Goal: Task Accomplishment & Management: Complete application form

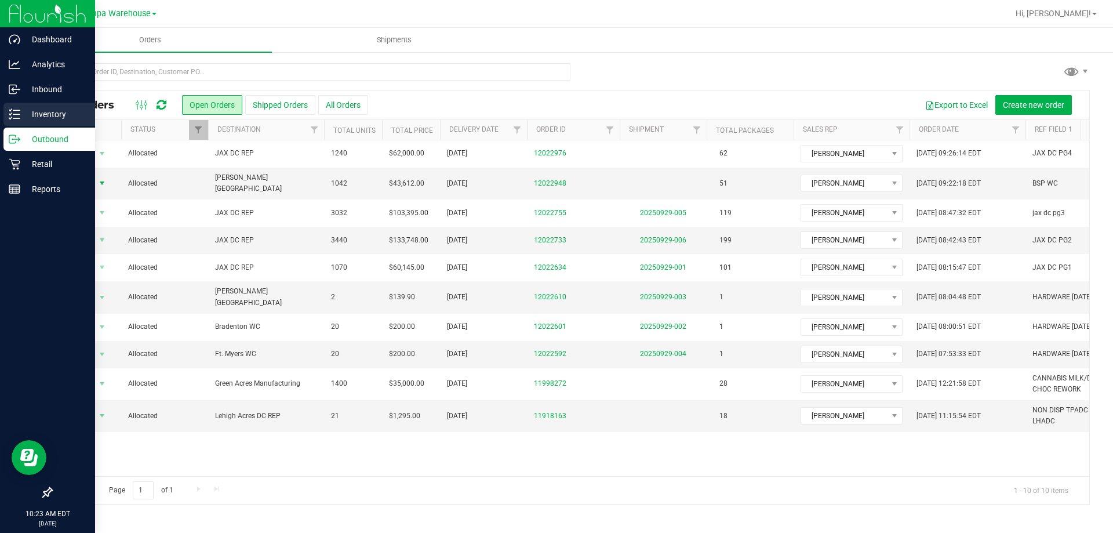
click at [52, 117] on p "Inventory" at bounding box center [55, 114] width 70 height 14
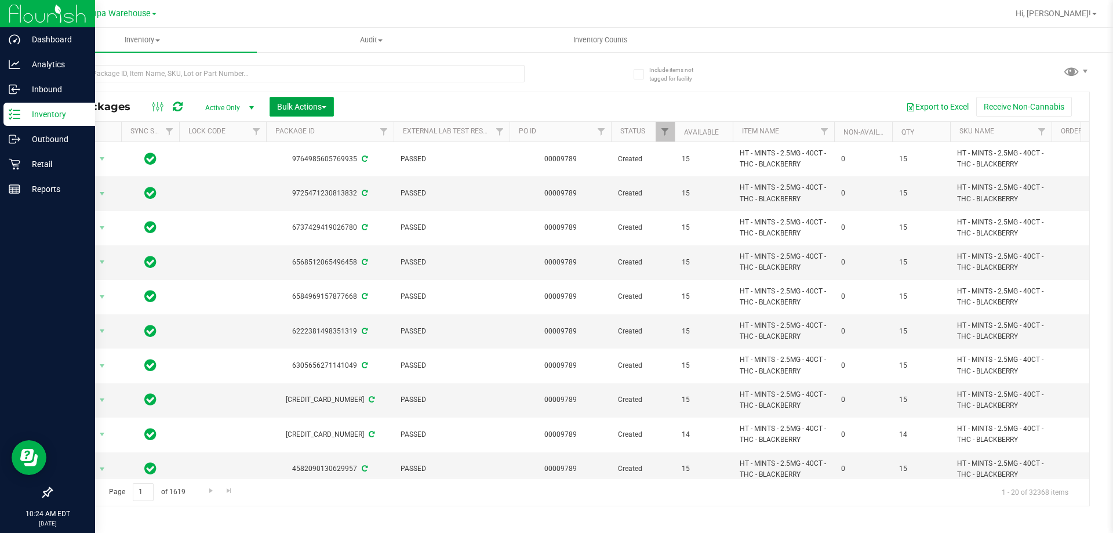
click at [323, 107] on span "Bulk Actions" at bounding box center [301, 106] width 49 height 9
click at [327, 132] on span "Add to outbound order" at bounding box center [315, 132] width 79 height 9
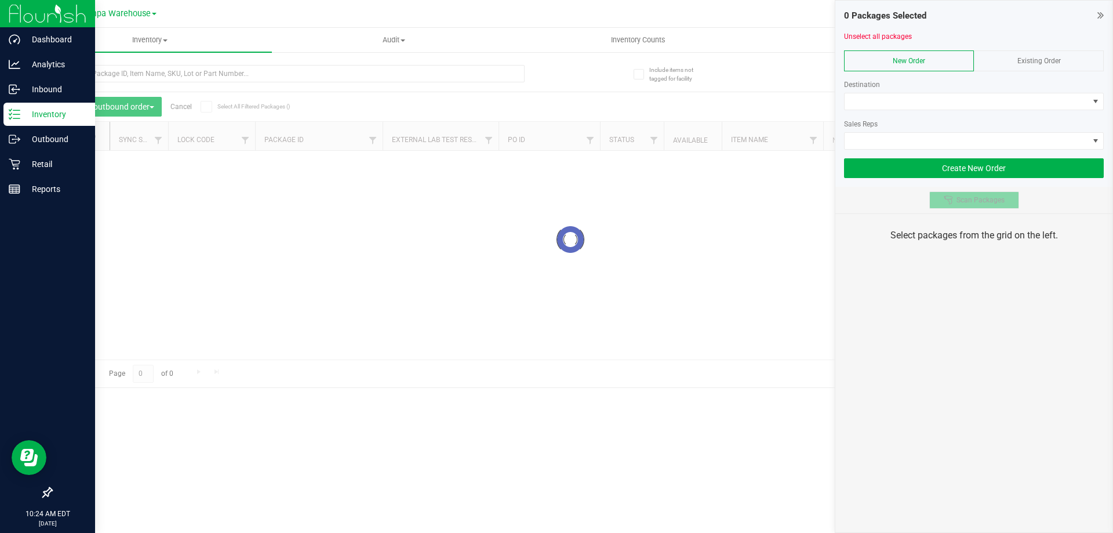
click at [984, 194] on button "Scan Packages" at bounding box center [974, 199] width 90 height 17
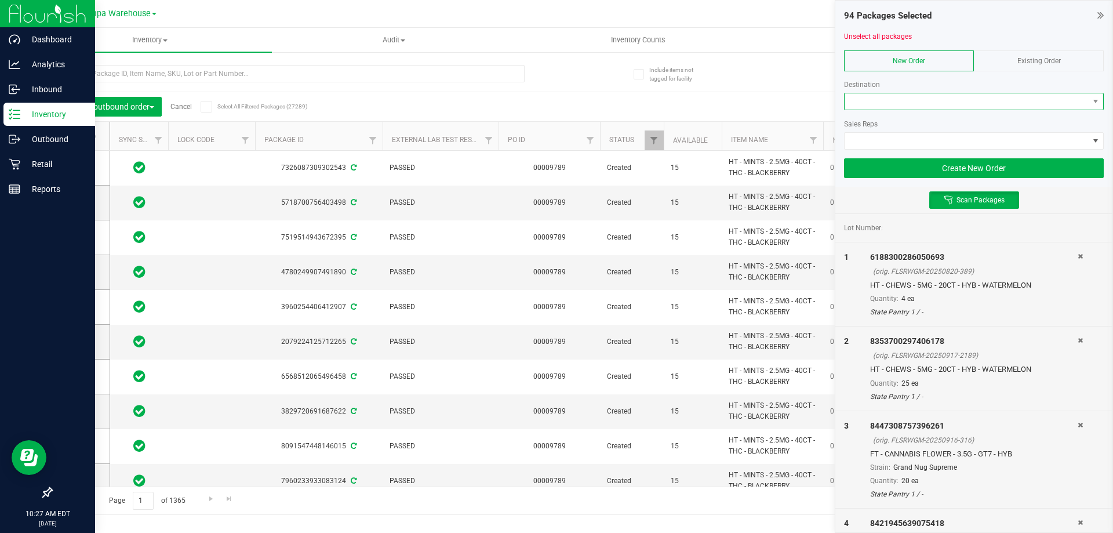
click at [890, 97] on span at bounding box center [967, 101] width 244 height 16
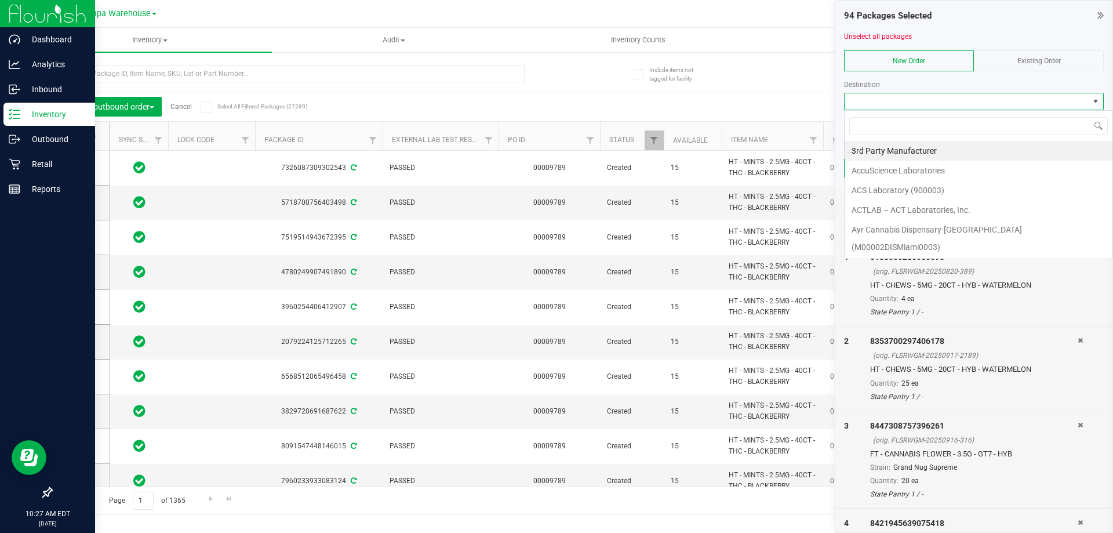
scroll to position [17, 260]
type input "brad"
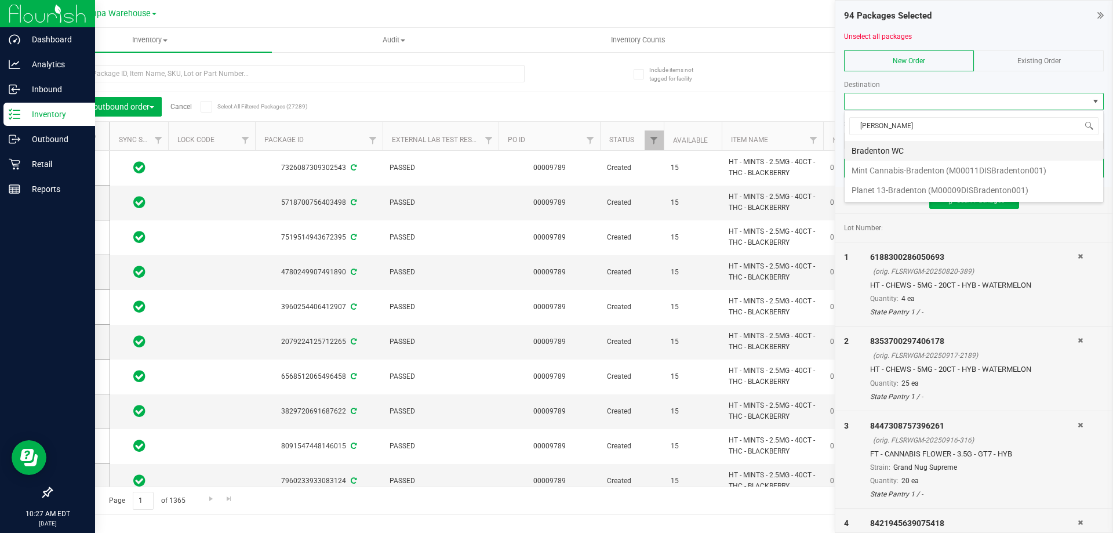
click at [908, 156] on li "Bradenton WC" at bounding box center [974, 151] width 259 height 20
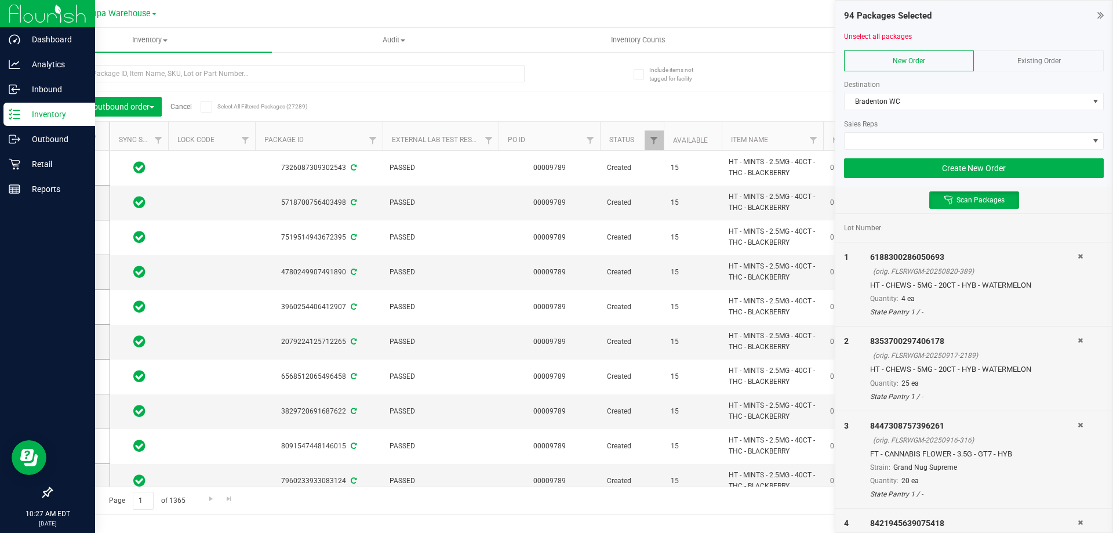
click at [903, 151] on div at bounding box center [974, 154] width 260 height 9
click at [904, 142] on span at bounding box center [967, 141] width 244 height 16
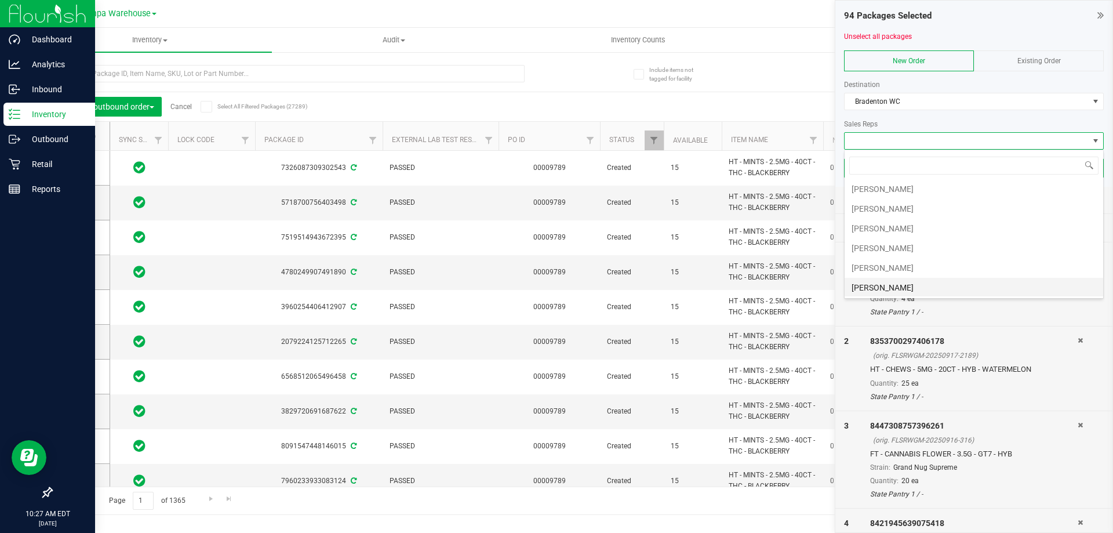
scroll to position [116, 0]
click at [882, 252] on li "[PERSON_NAME]" at bounding box center [974, 252] width 259 height 20
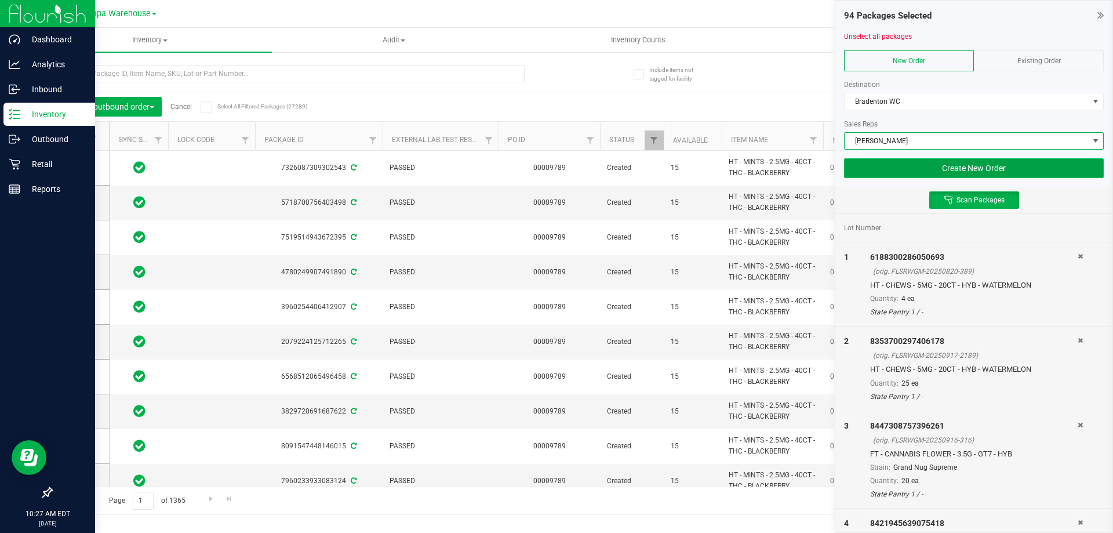
click at [964, 163] on button "Create New Order" at bounding box center [974, 168] width 260 height 20
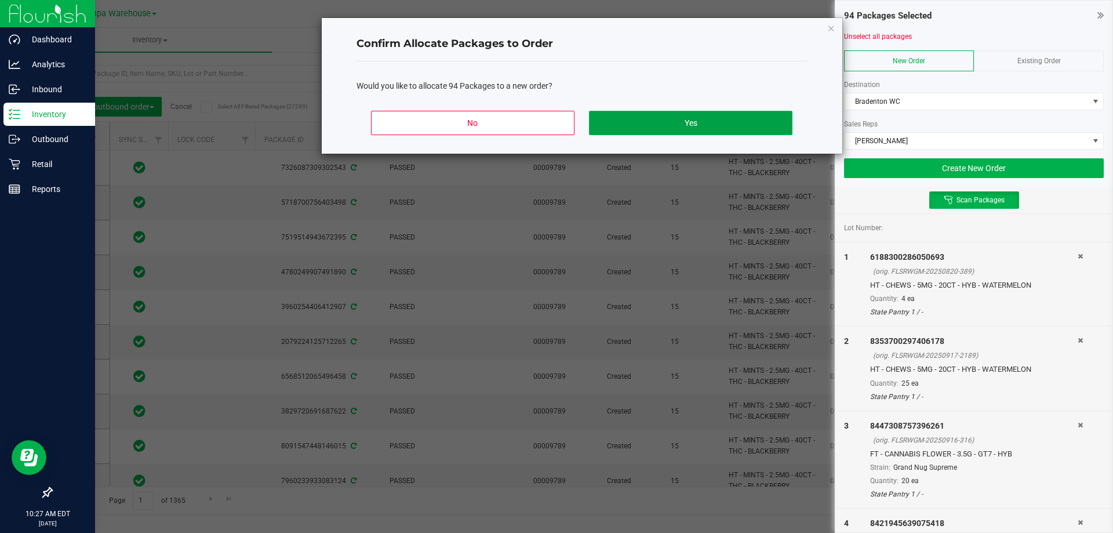
click at [729, 123] on button "Yes" at bounding box center [690, 123] width 203 height 24
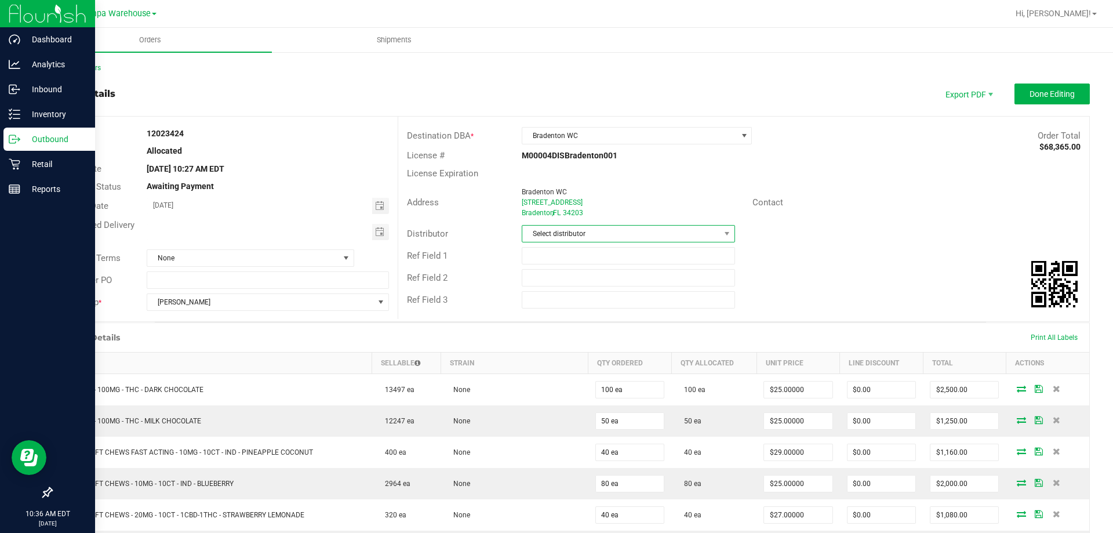
click at [580, 241] on span "Select distributor" at bounding box center [620, 233] width 197 height 16
type input "[GEOGRAPHIC_DATA]"
click at [554, 305] on li "Tampa Warehouse" at bounding box center [624, 303] width 210 height 20
click at [553, 261] on input "text" at bounding box center [628, 255] width 213 height 17
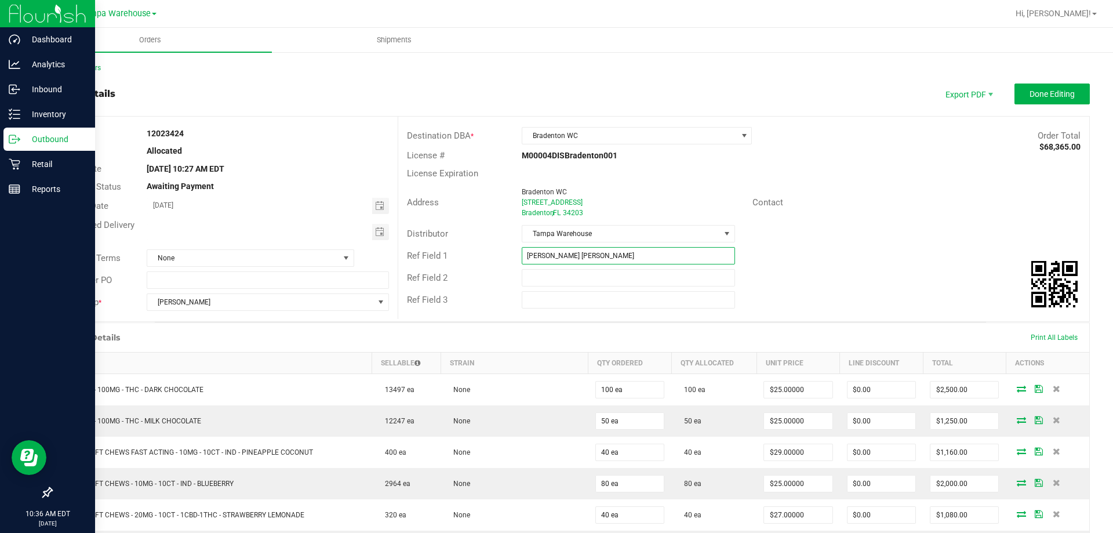
type input "BRAD WC"
click at [375, 231] on span "Toggle calendar" at bounding box center [379, 231] width 9 height 9
type input "CANNABIS"
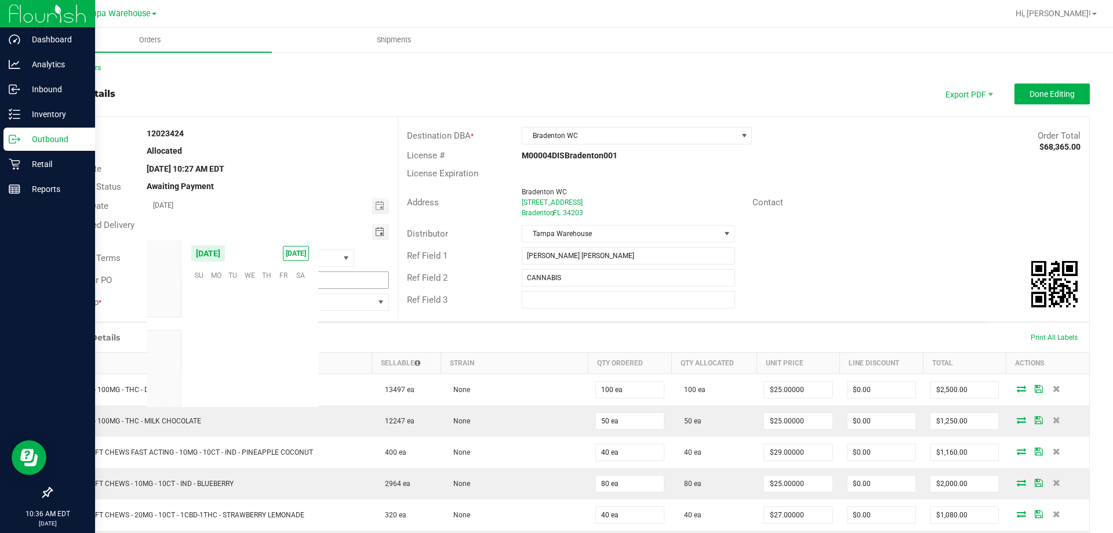
scroll to position [187981, 0]
click at [236, 367] on span "30" at bounding box center [232, 364] width 17 height 18
type input "[DATE]"
click at [1030, 104] on button "Done Editing" at bounding box center [1051, 93] width 75 height 21
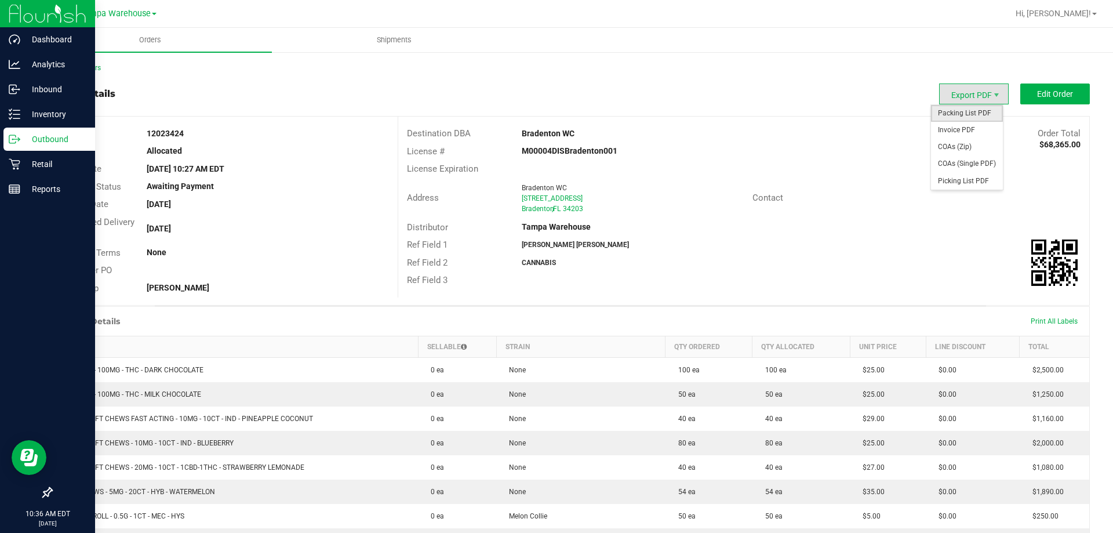
click at [980, 114] on span "Packing List PDF" at bounding box center [967, 113] width 72 height 17
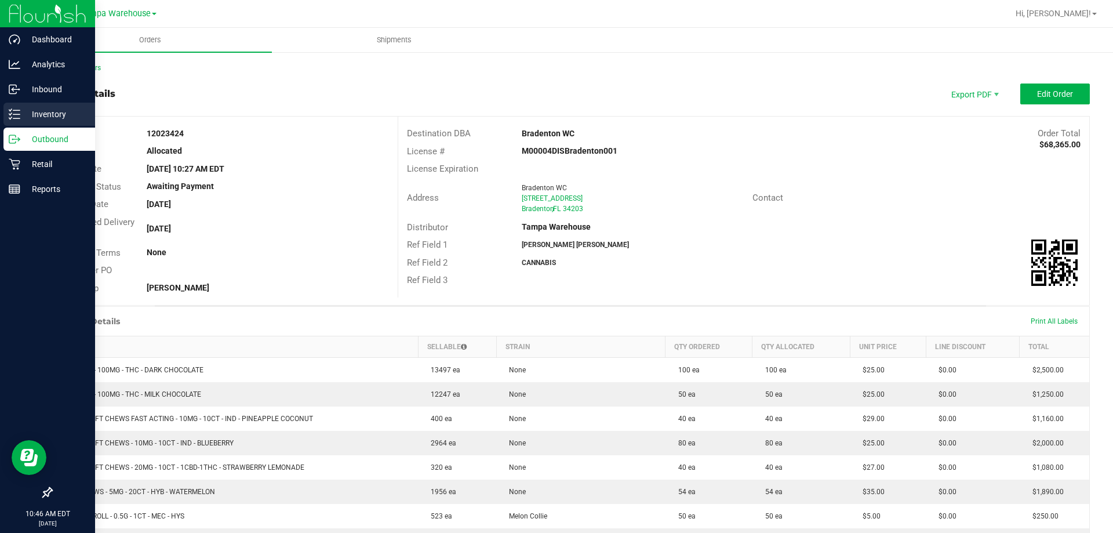
click at [21, 109] on p "Inventory" at bounding box center [55, 114] width 70 height 14
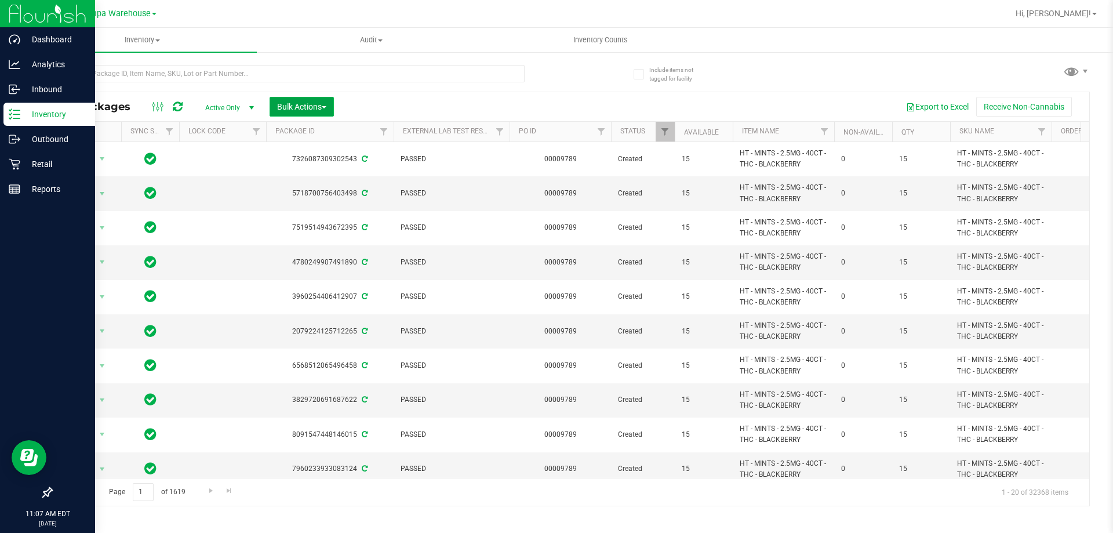
click at [322, 102] on span "Bulk Actions" at bounding box center [301, 106] width 49 height 9
click at [319, 131] on span "Add to outbound order" at bounding box center [315, 132] width 79 height 9
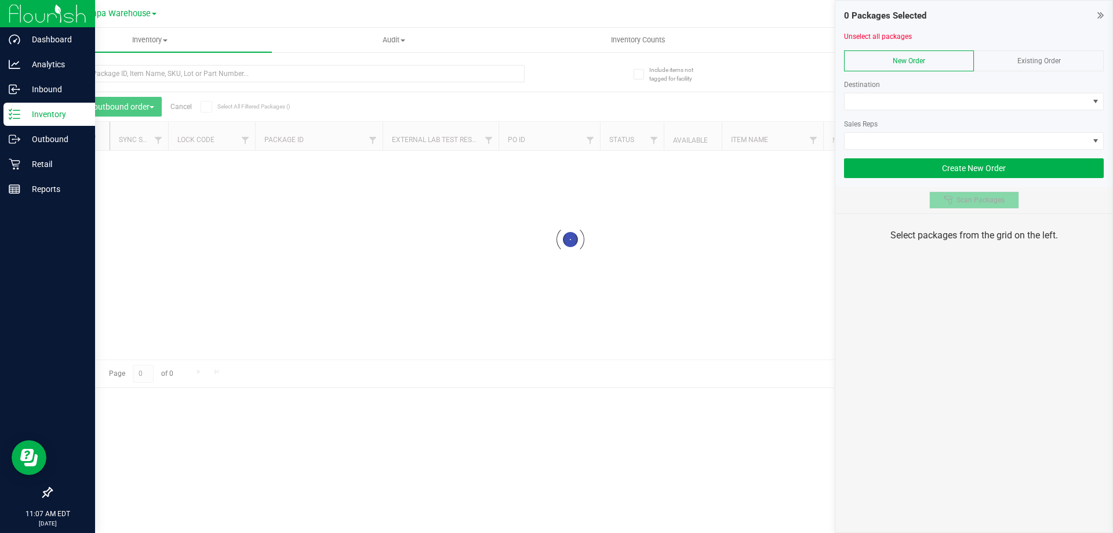
click at [980, 205] on button "Scan Packages" at bounding box center [974, 199] width 90 height 17
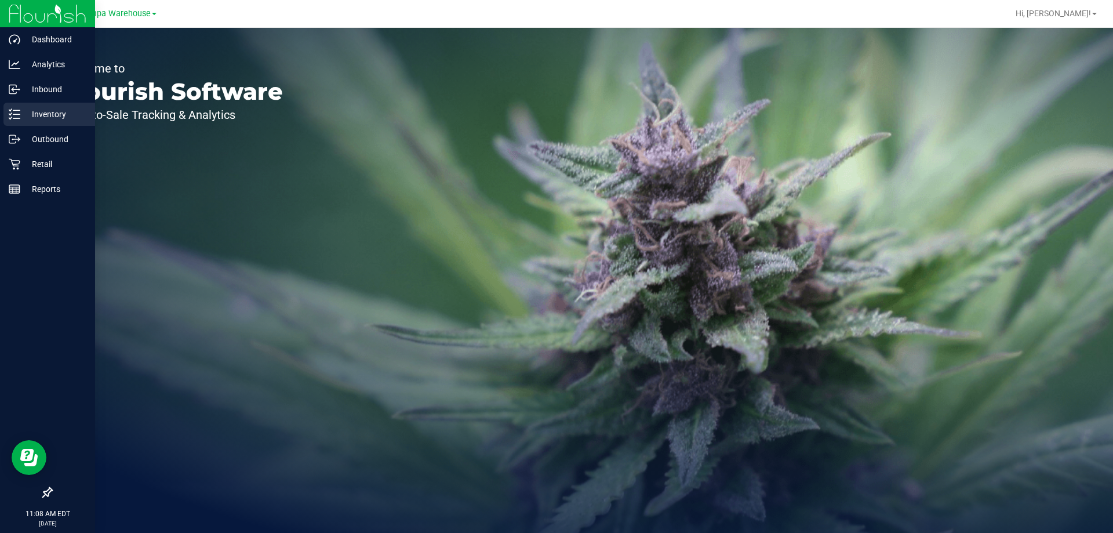
click at [59, 104] on div "Inventory" at bounding box center [49, 114] width 92 height 23
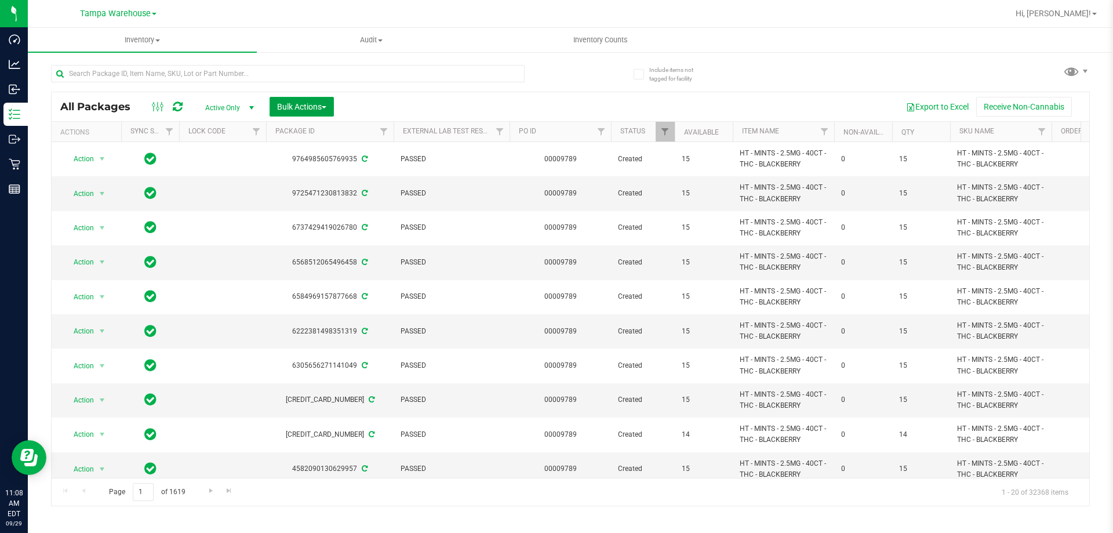
click at [317, 107] on span "Bulk Actions" at bounding box center [301, 106] width 49 height 9
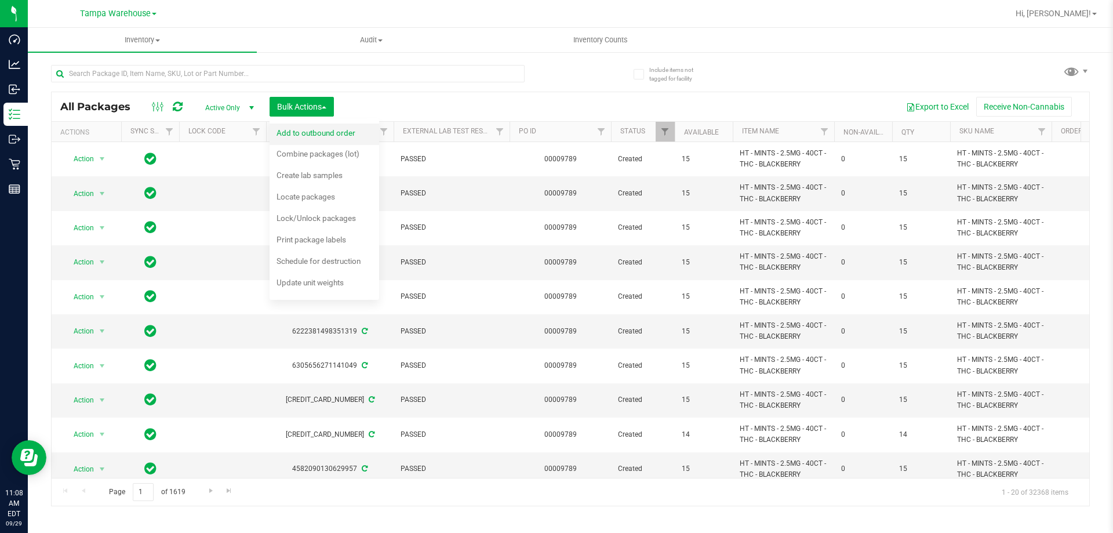
click at [341, 143] on div "Add to outbound order" at bounding box center [323, 134] width 94 height 19
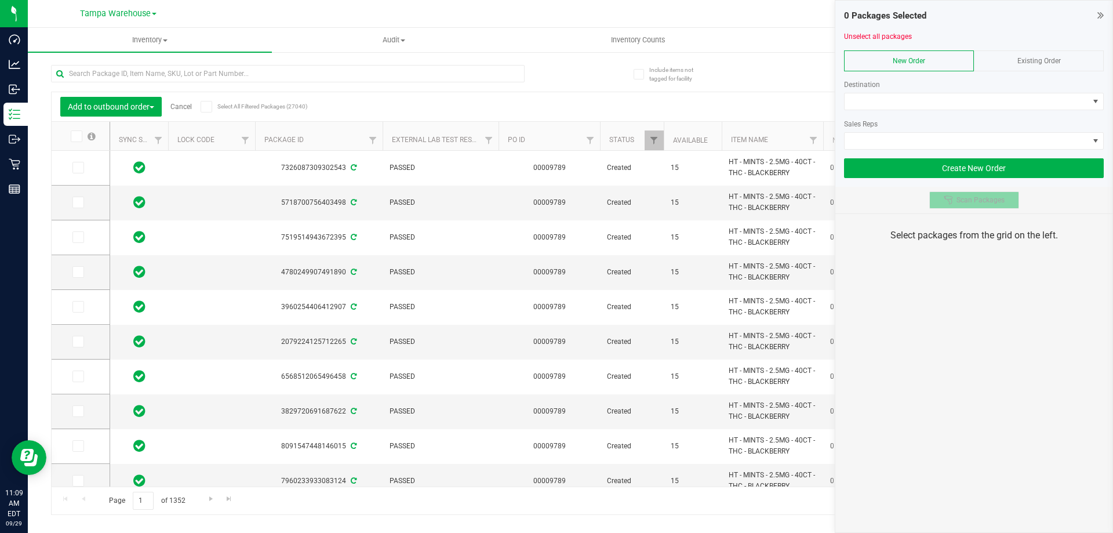
click at [1001, 208] on button "Scan Packages" at bounding box center [974, 199] width 90 height 17
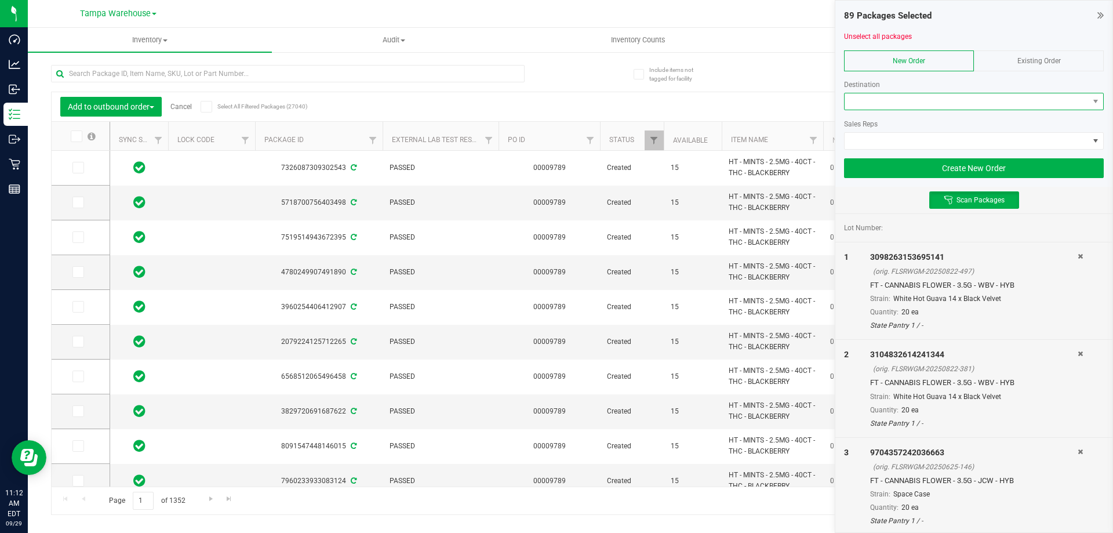
click at [909, 97] on span at bounding box center [967, 101] width 244 height 16
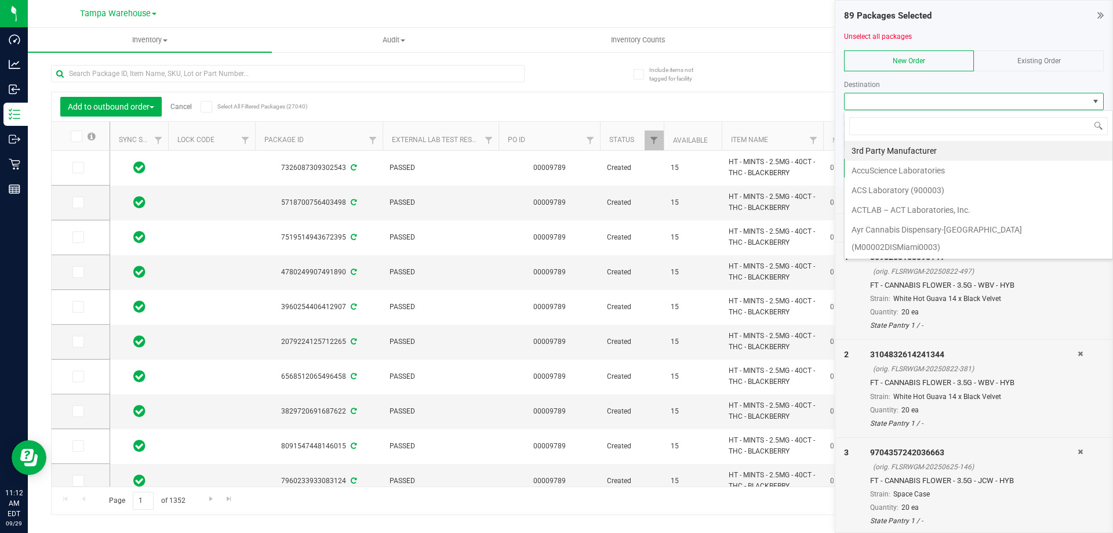
scroll to position [17, 260]
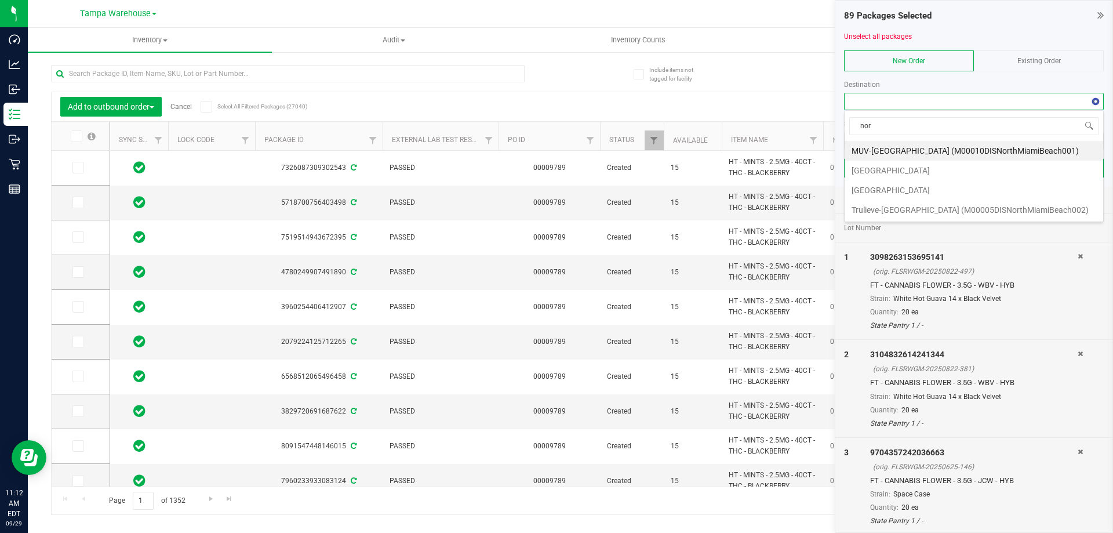
type input "nort"
click at [865, 189] on li "[GEOGRAPHIC_DATA]" at bounding box center [974, 190] width 259 height 20
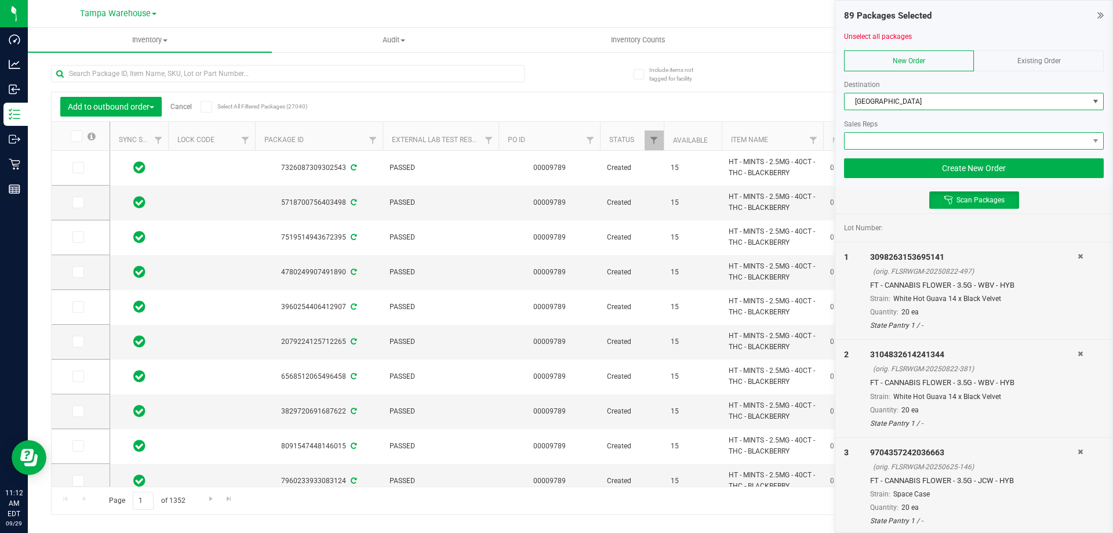
click at [887, 142] on span at bounding box center [967, 141] width 244 height 16
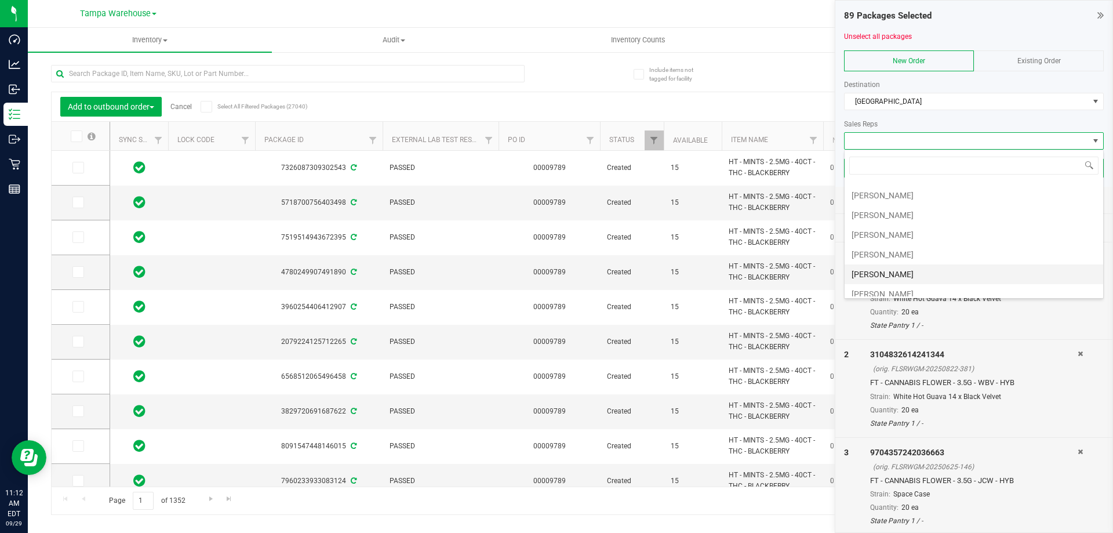
scroll to position [116, 0]
click at [878, 255] on li "[PERSON_NAME]" at bounding box center [974, 252] width 259 height 20
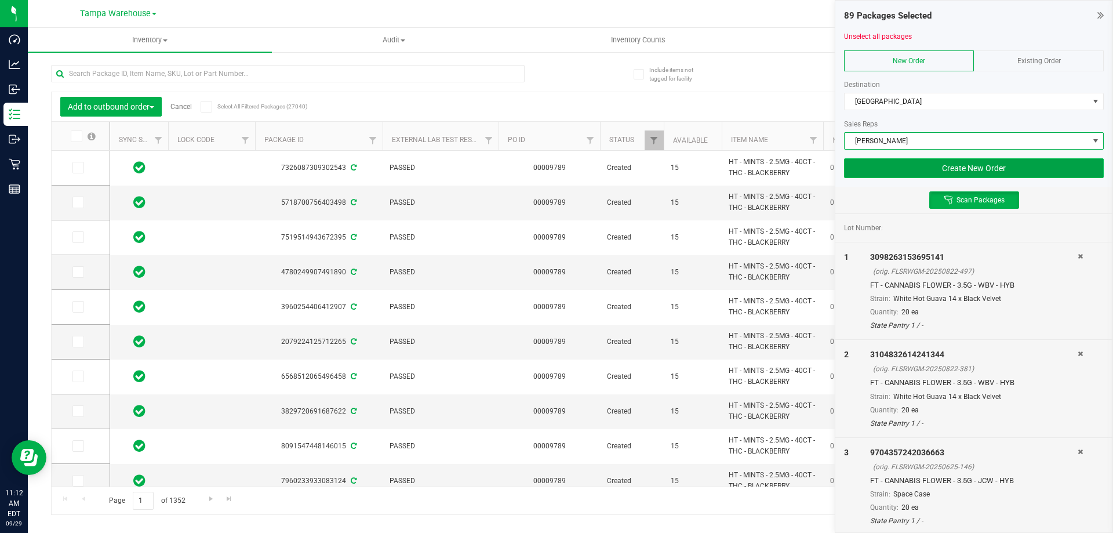
click at [967, 172] on button "Create New Order" at bounding box center [974, 168] width 260 height 20
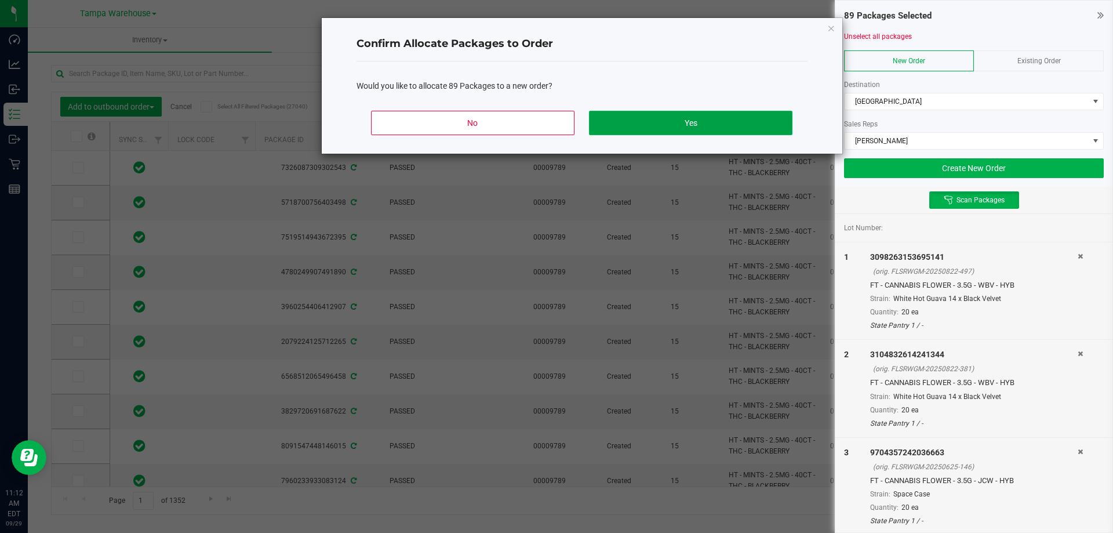
click at [749, 132] on button "Yes" at bounding box center [690, 123] width 203 height 24
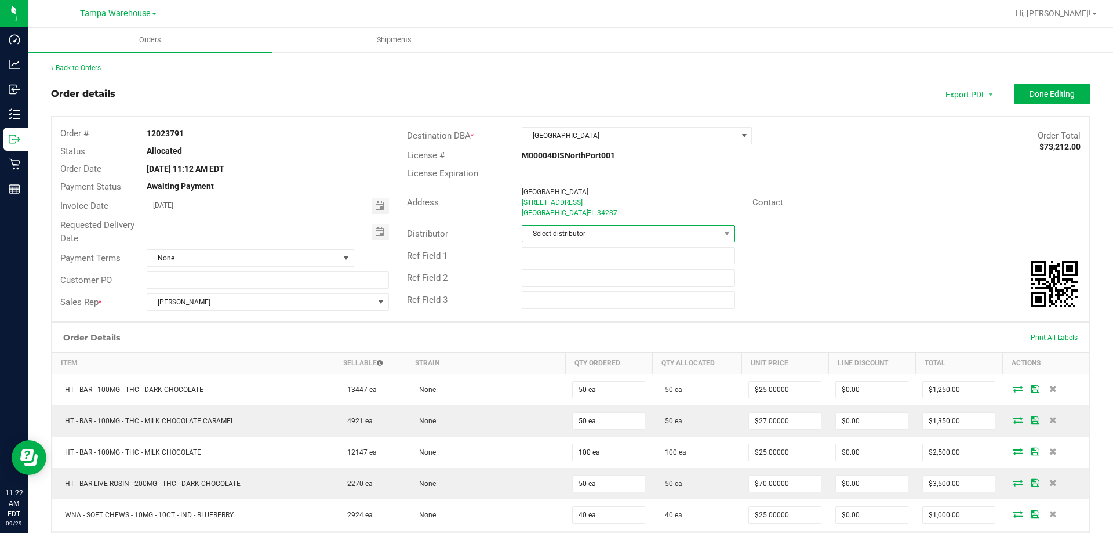
click at [650, 225] on span "Select distributor" at bounding box center [628, 233] width 213 height 17
type input "[GEOGRAPHIC_DATA]"
click at [560, 304] on li "Tampa Warehouse" at bounding box center [624, 303] width 210 height 20
click at [374, 241] on div "Requested Delivery Date" at bounding box center [225, 231] width 346 height 31
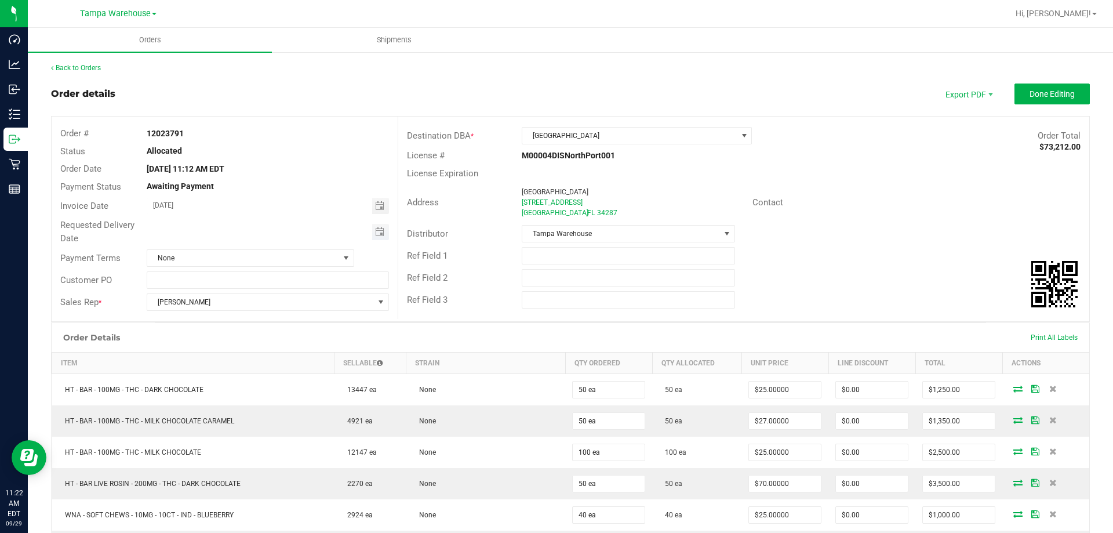
click at [377, 237] on span "Toggle calendar" at bounding box center [380, 232] width 17 height 16
click at [233, 359] on span "30" at bounding box center [232, 364] width 17 height 18
type input "[DATE]"
click at [625, 271] on input "text" at bounding box center [628, 277] width 213 height 17
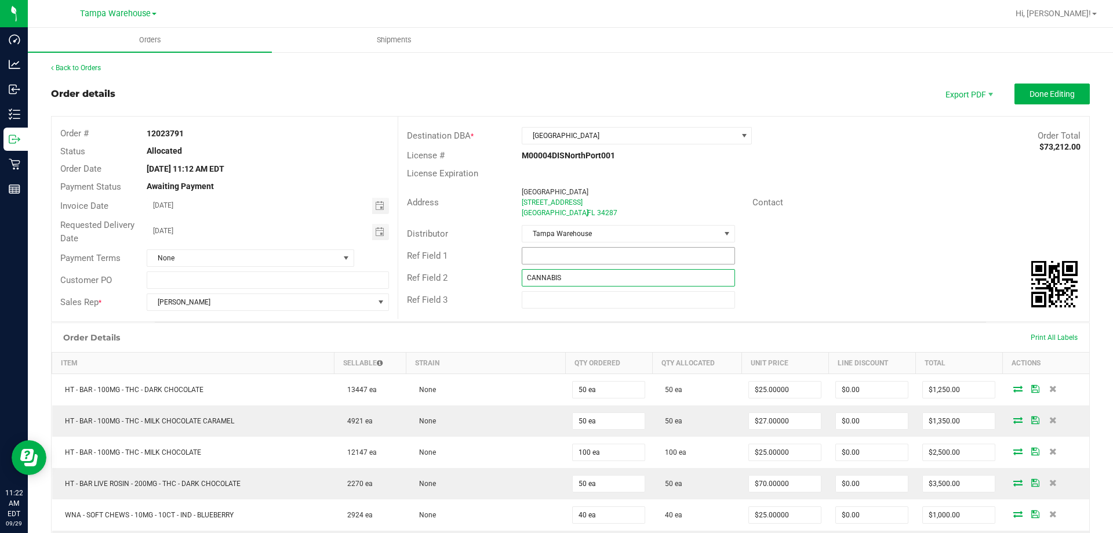
type input "CANNABIS"
click at [616, 252] on input "text" at bounding box center [628, 255] width 213 height 17
type input "NP WC"
click at [1029, 94] on span "Done Editing" at bounding box center [1051, 93] width 45 height 9
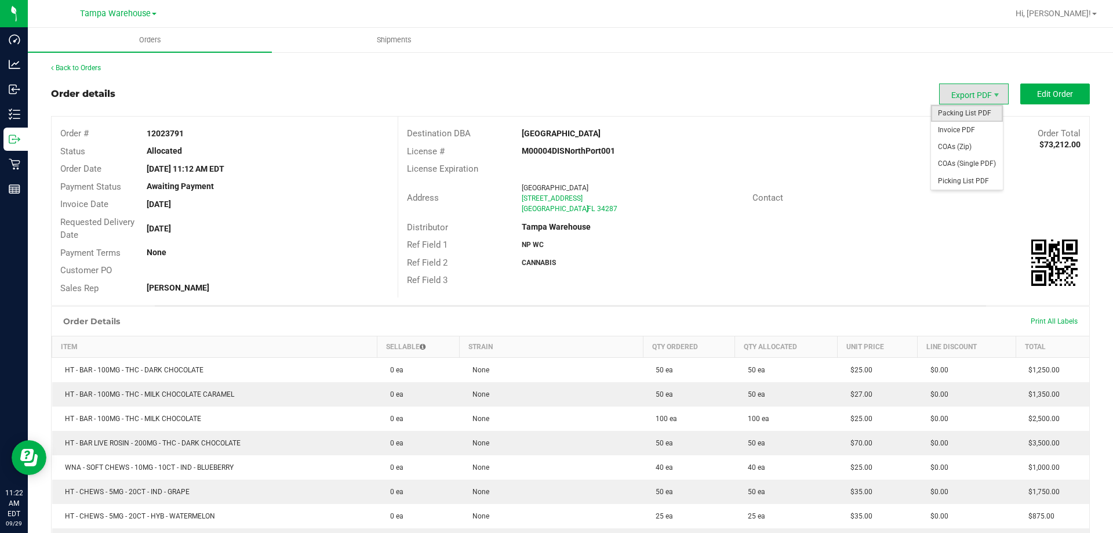
click at [970, 115] on span "Packing List PDF" at bounding box center [967, 113] width 72 height 17
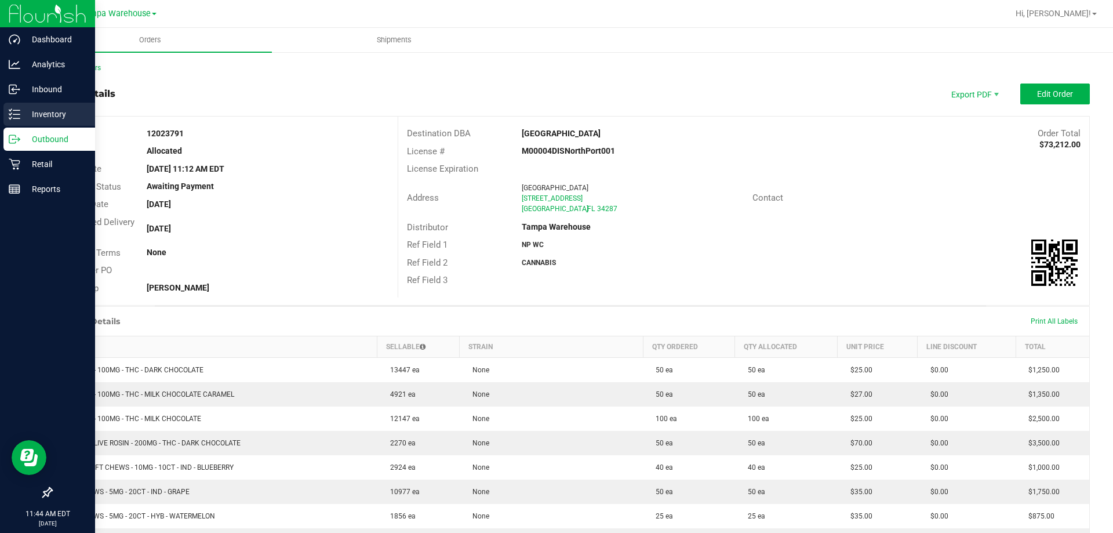
click at [33, 110] on p "Inventory" at bounding box center [55, 114] width 70 height 14
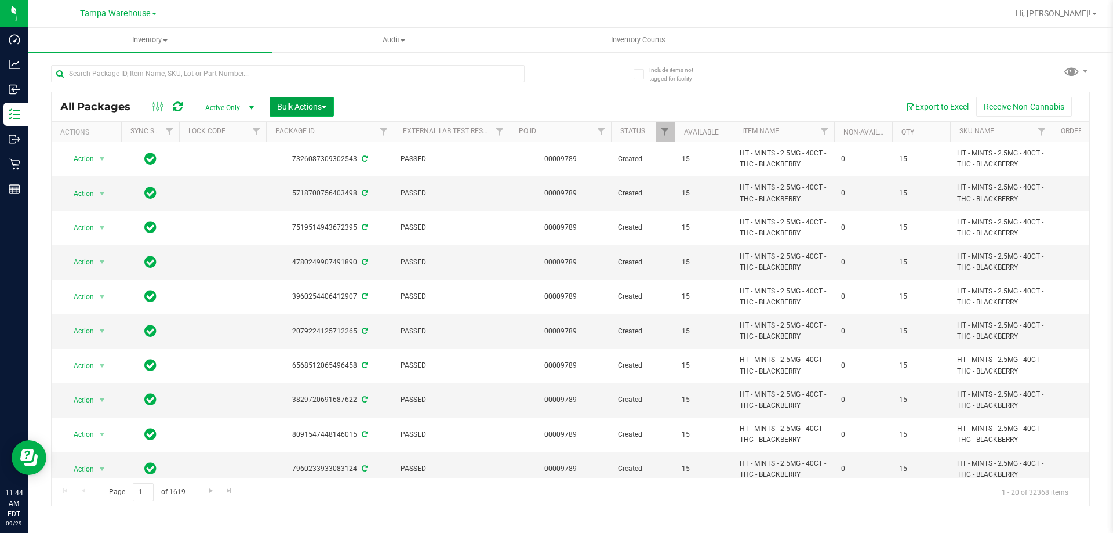
click at [306, 113] on button "Bulk Actions" at bounding box center [302, 107] width 64 height 20
click at [337, 132] on span "Add to outbound order" at bounding box center [315, 132] width 79 height 9
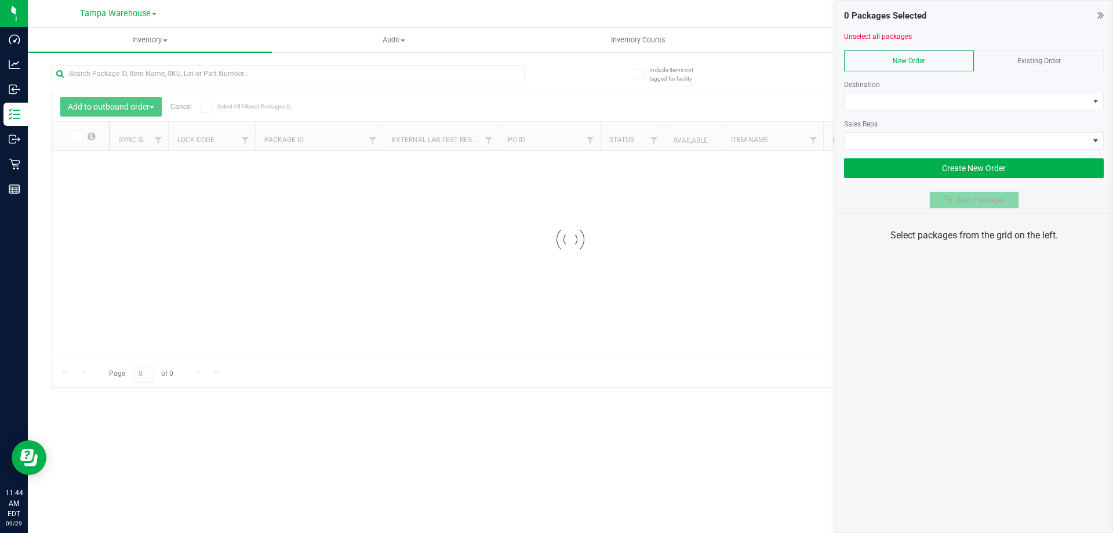
click at [972, 201] on span "Scan Packages" at bounding box center [980, 199] width 48 height 9
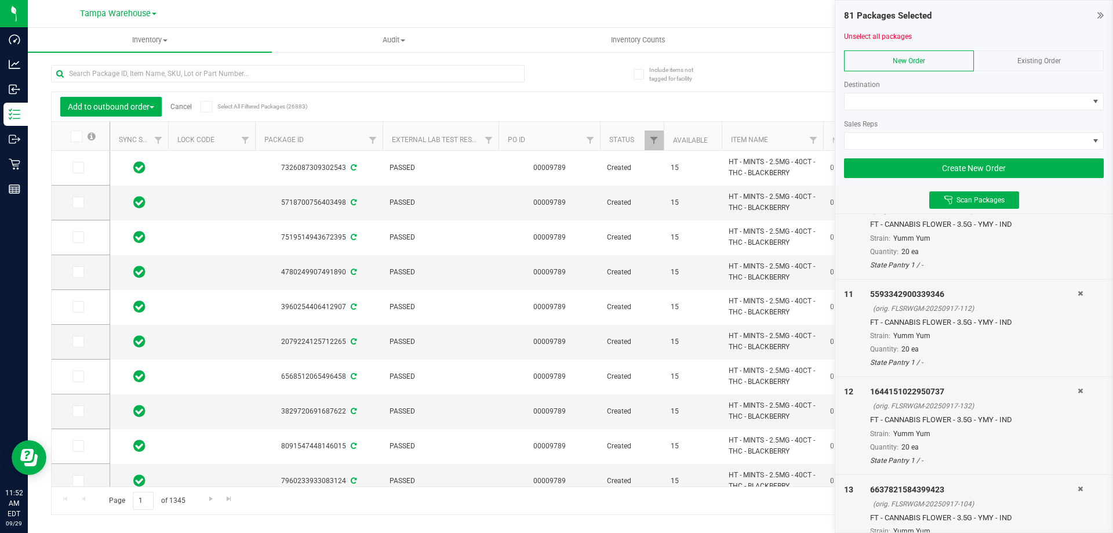
scroll to position [1101, 0]
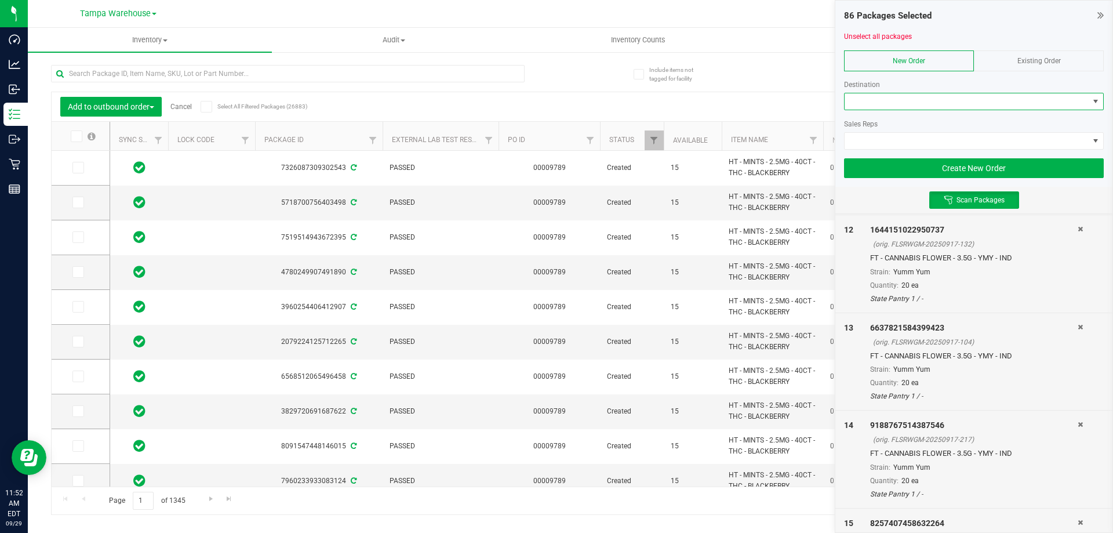
click at [856, 101] on span at bounding box center [967, 101] width 244 height 16
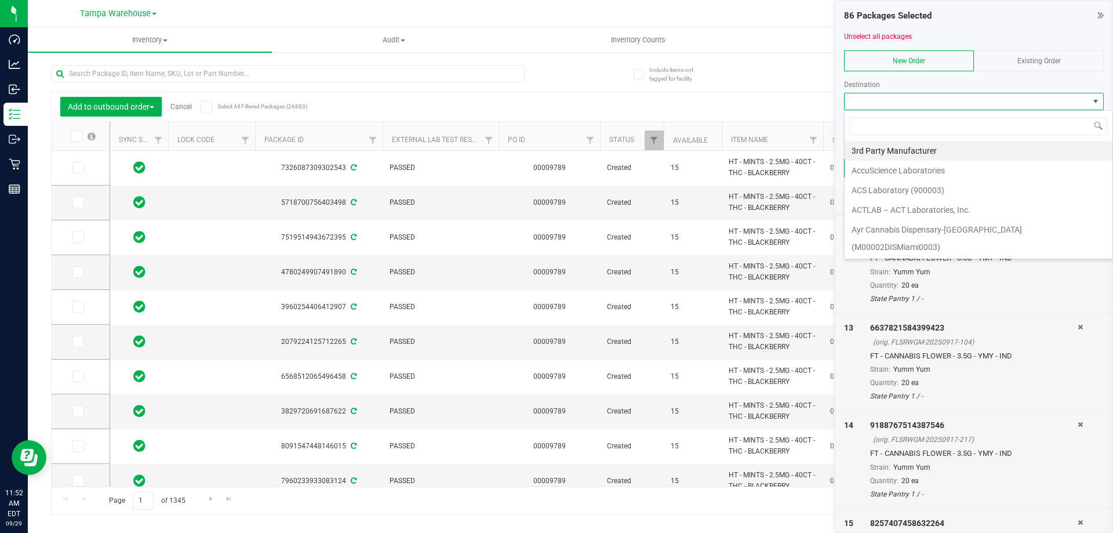
scroll to position [17, 260]
type input "wpb"
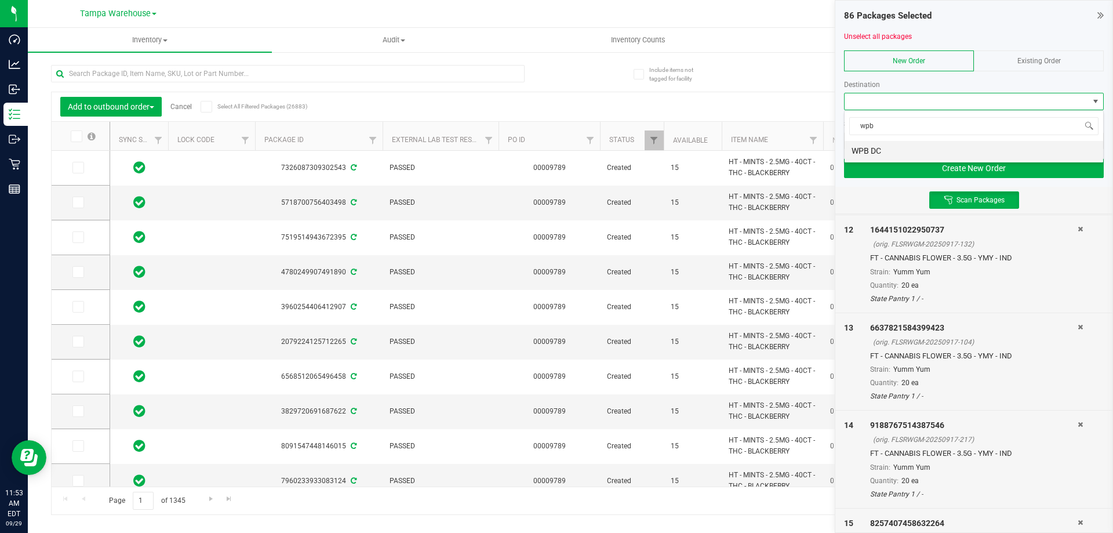
click at [900, 145] on li "WPB DC" at bounding box center [974, 151] width 259 height 20
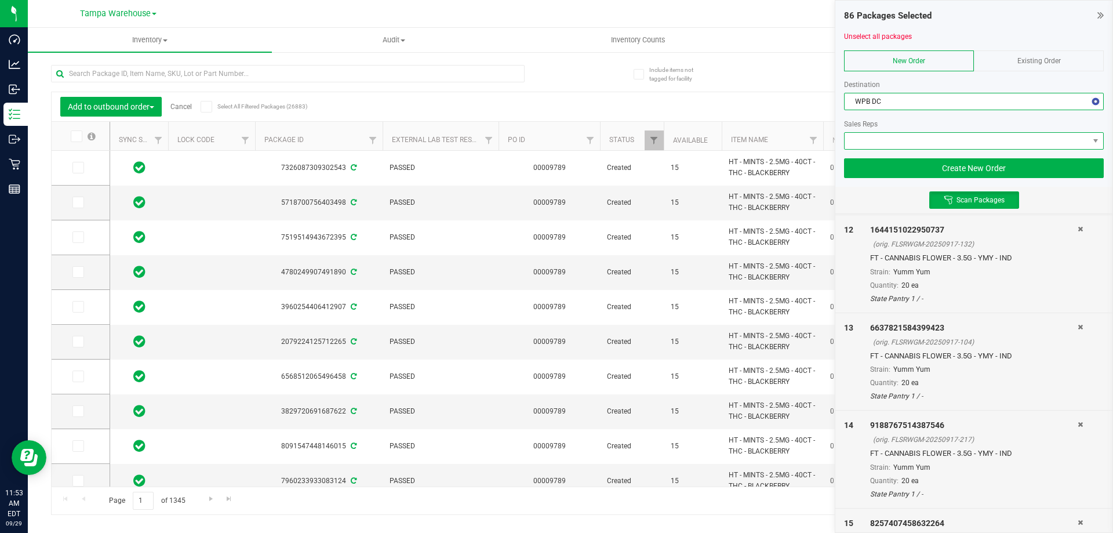
click at [898, 145] on span at bounding box center [967, 141] width 244 height 16
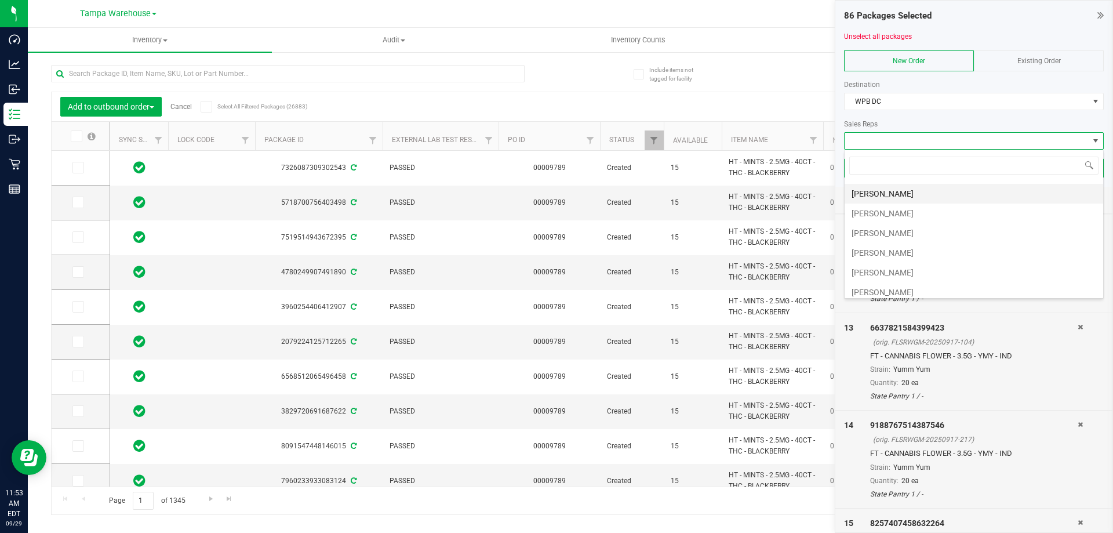
scroll to position [174, 0]
click at [885, 194] on li "[PERSON_NAME]" at bounding box center [974, 194] width 259 height 20
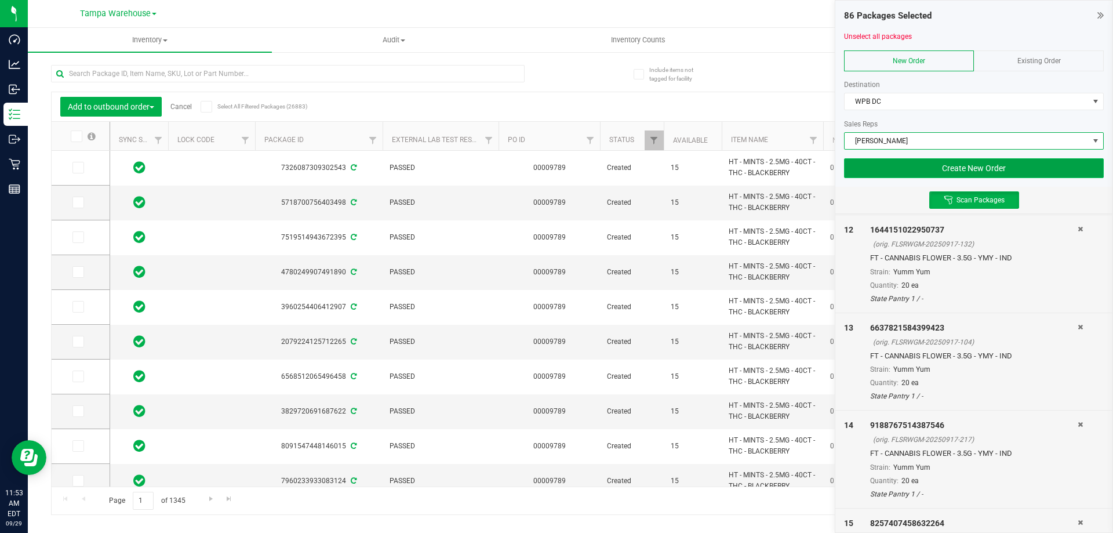
click at [971, 171] on button "Create New Order" at bounding box center [974, 168] width 260 height 20
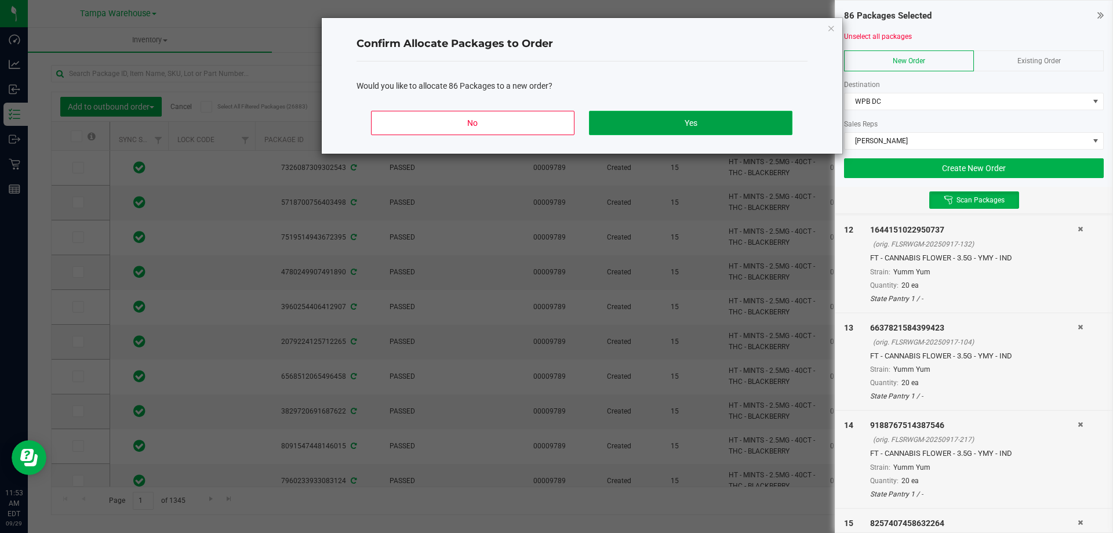
click at [650, 121] on button "Yes" at bounding box center [690, 123] width 203 height 24
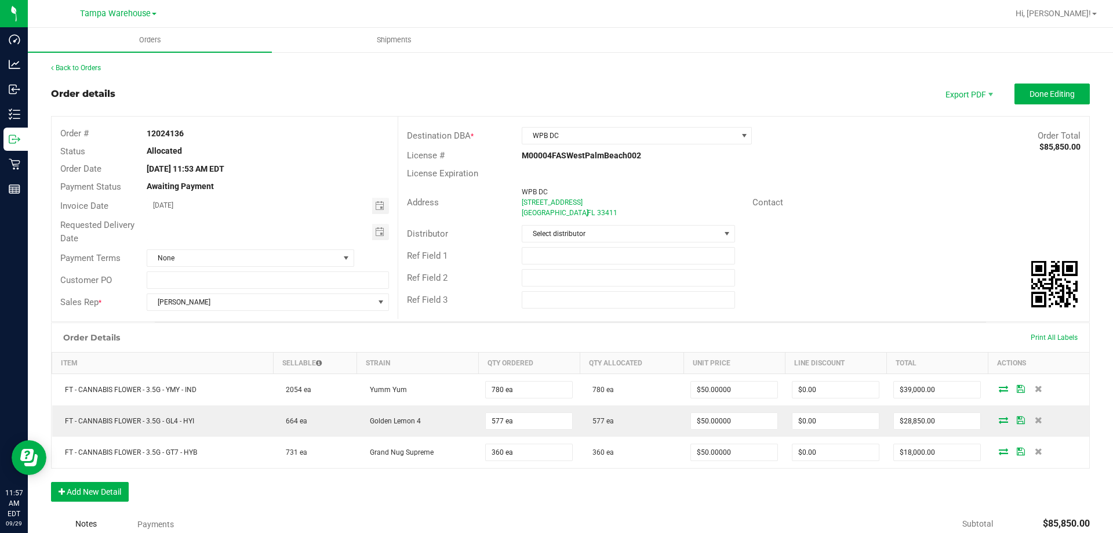
click at [577, 243] on div "Distributor Select distributor" at bounding box center [743, 234] width 691 height 22
click at [577, 239] on span "Select distributor" at bounding box center [620, 233] width 197 height 16
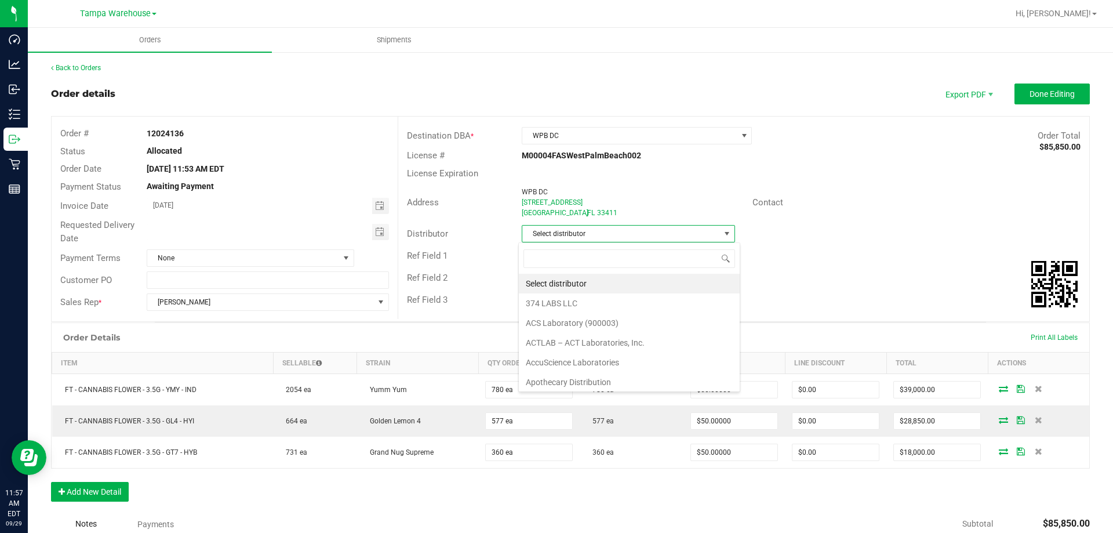
scroll to position [17, 211]
type input "[GEOGRAPHIC_DATA]"
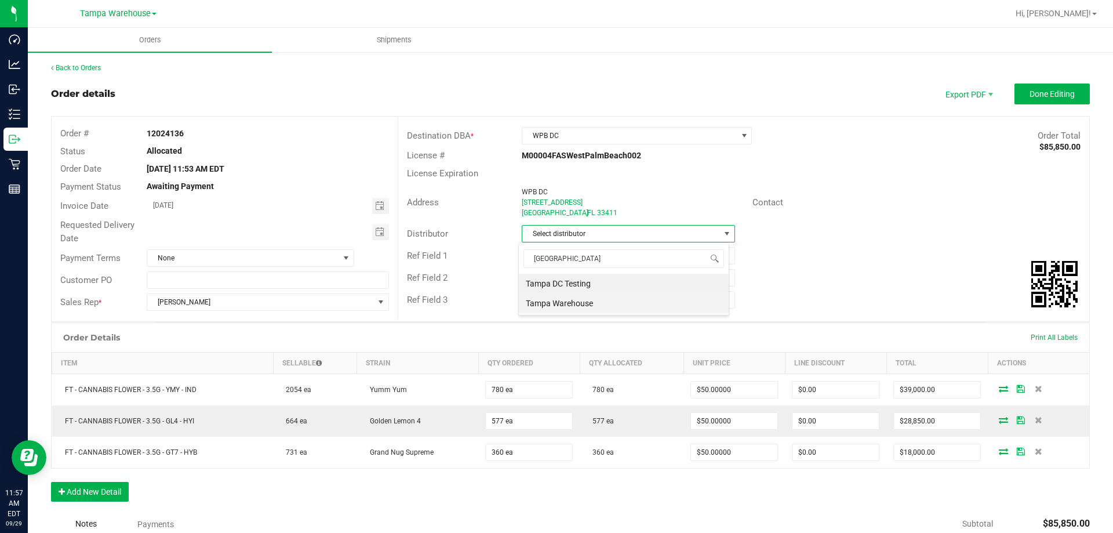
click at [565, 299] on li "Tampa Warehouse" at bounding box center [624, 303] width 210 height 20
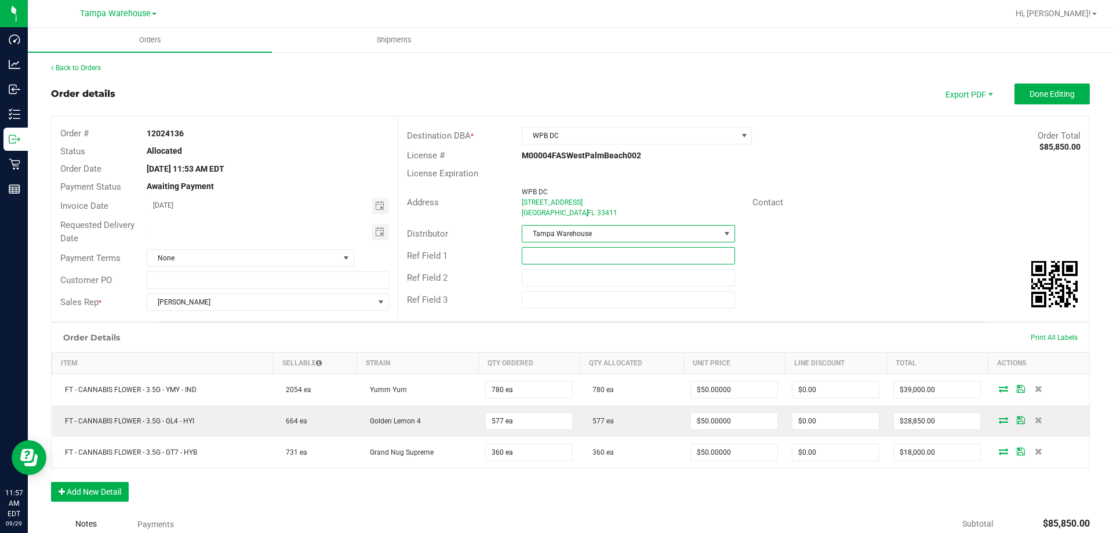
click at [564, 260] on input "text" at bounding box center [628, 255] width 213 height 17
type input "WPB DC SPECIAL"
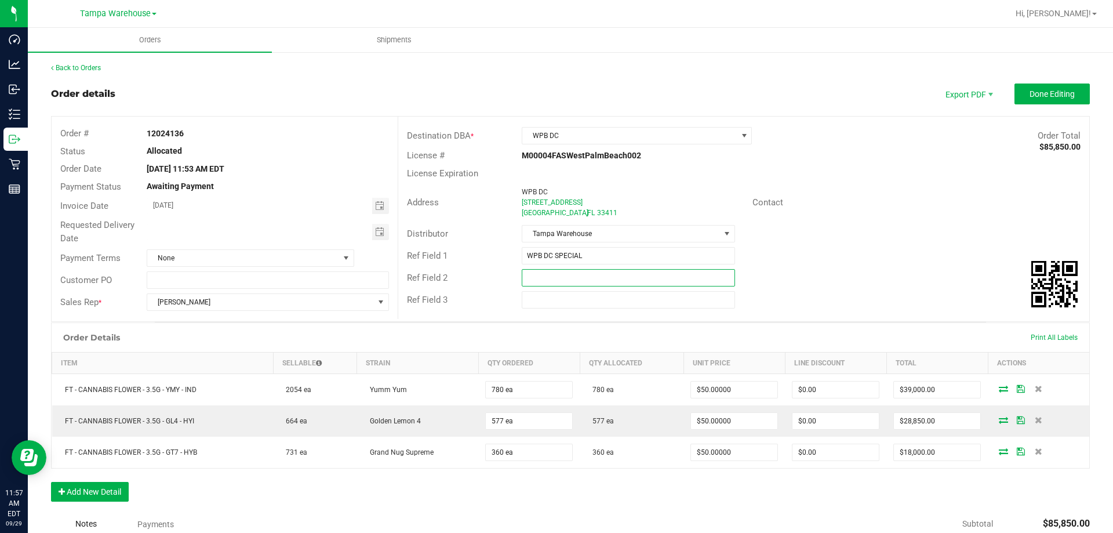
click at [548, 279] on input "text" at bounding box center [628, 277] width 213 height 17
click at [372, 235] on span "Toggle calendar" at bounding box center [380, 232] width 17 height 16
type input "CANNABIS"
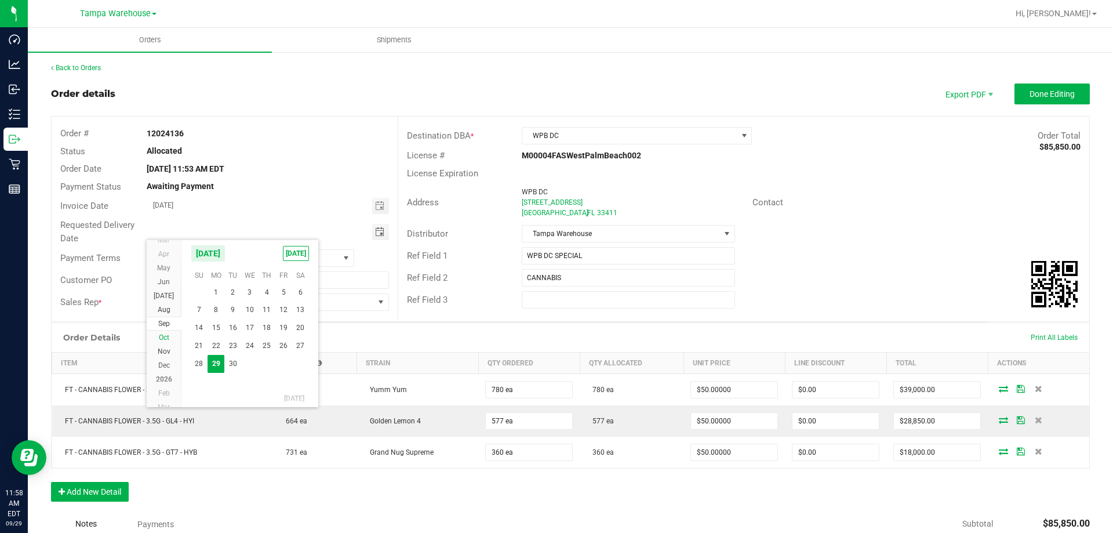
click at [161, 335] on span "Oct" at bounding box center [164, 337] width 10 height 8
click at [252, 293] on span "1" at bounding box center [249, 291] width 17 height 18
type input "[DATE]"
click at [883, 221] on div "Address [GEOGRAPHIC_DATA][STREET_ADDRESS] Contact" at bounding box center [743, 202] width 691 height 41
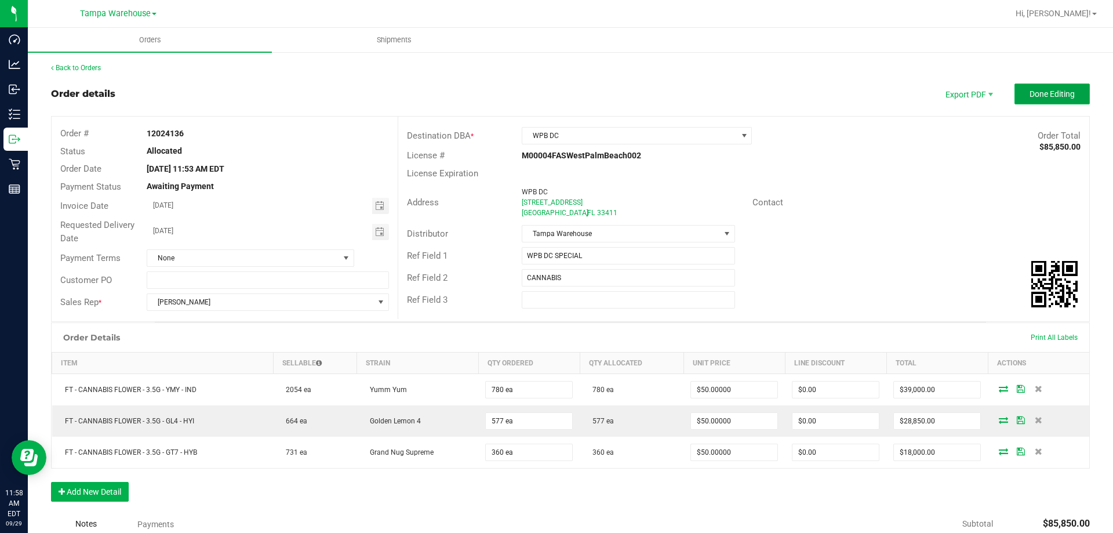
click at [1020, 90] on button "Done Editing" at bounding box center [1051, 93] width 75 height 21
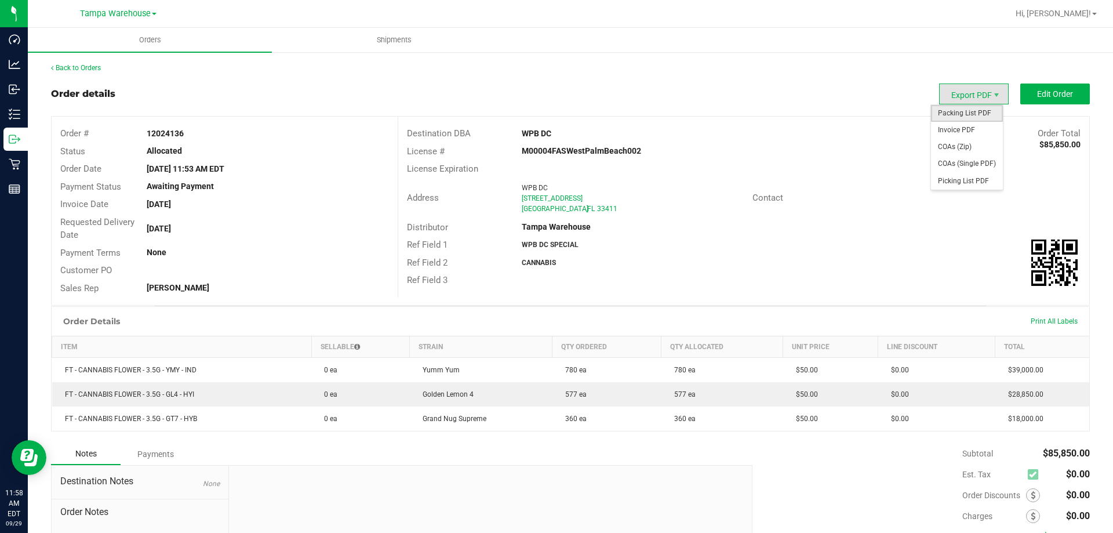
click at [974, 117] on span "Packing List PDF" at bounding box center [967, 113] width 72 height 17
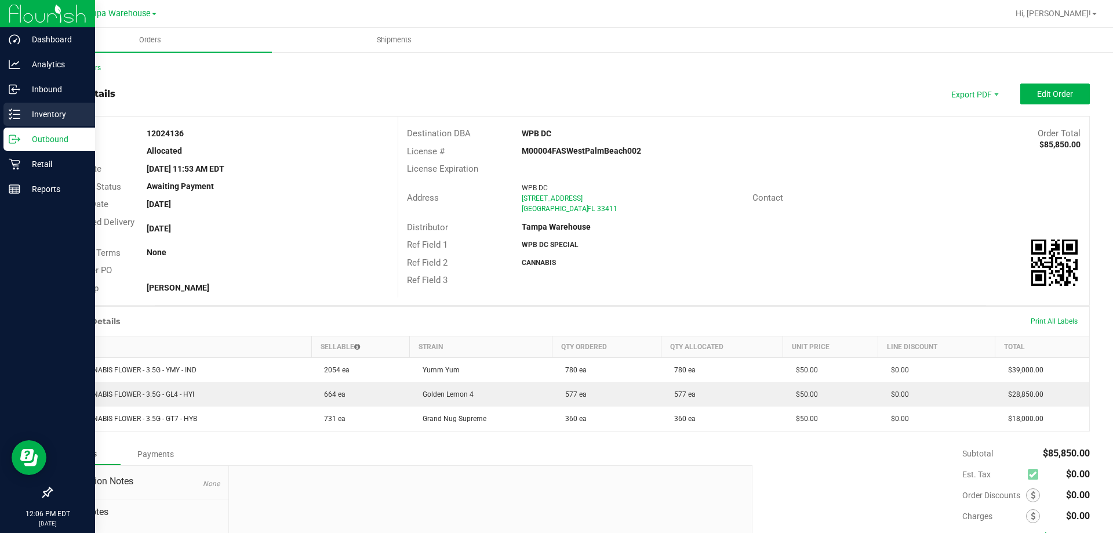
click at [34, 112] on p "Inventory" at bounding box center [55, 114] width 70 height 14
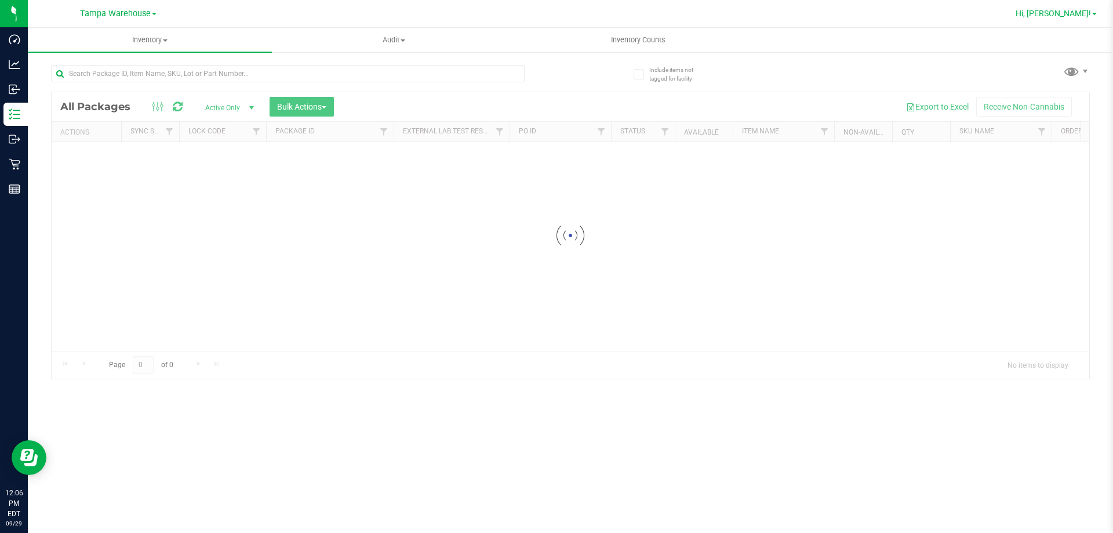
click at [1075, 12] on span "Hi, [PERSON_NAME]!" at bounding box center [1053, 13] width 75 height 9
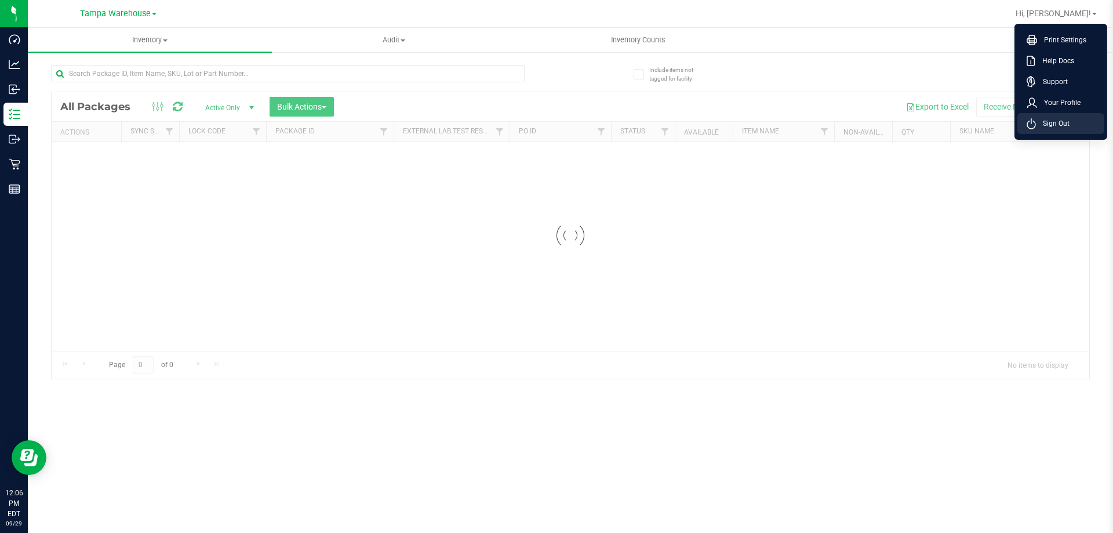
click at [1054, 129] on li "Sign Out" at bounding box center [1060, 123] width 87 height 21
